Goal: Transaction & Acquisition: Purchase product/service

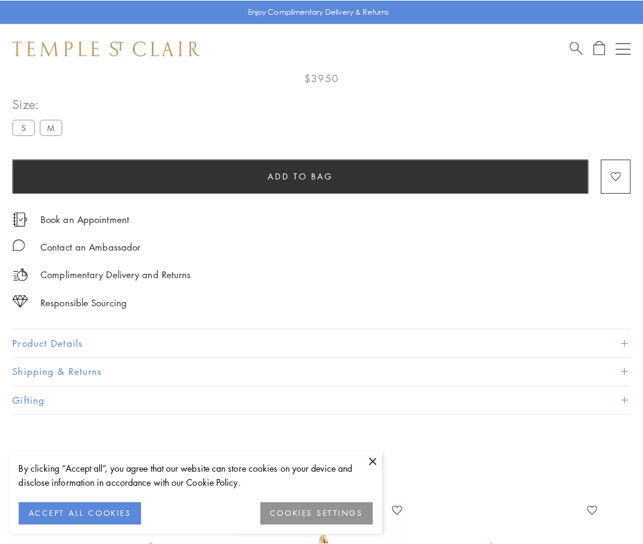
scroll to position [72, 0]
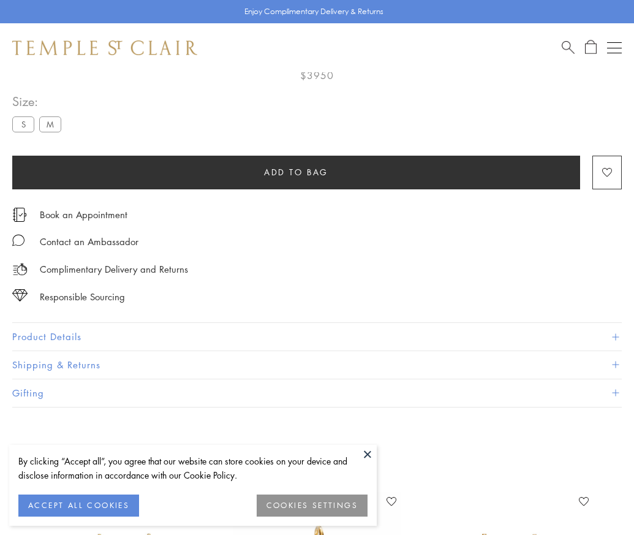
click at [296, 171] on span "Add to bag" at bounding box center [296, 171] width 64 height 13
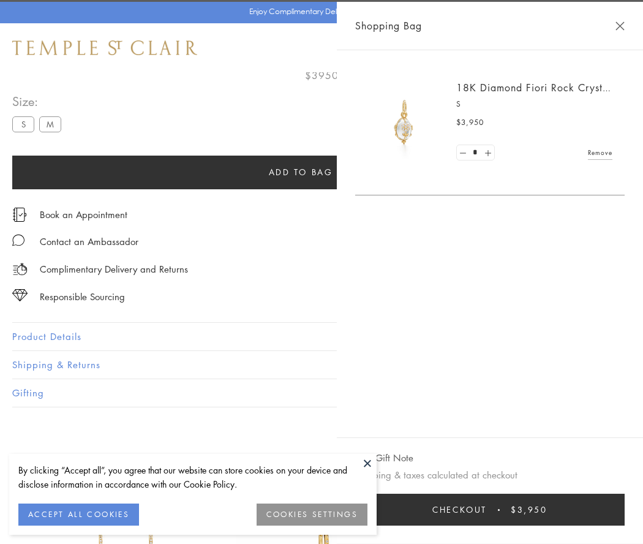
click at [487, 509] on span "Checkout" at bounding box center [459, 509] width 54 height 13
